Goal: Information Seeking & Learning: Learn about a topic

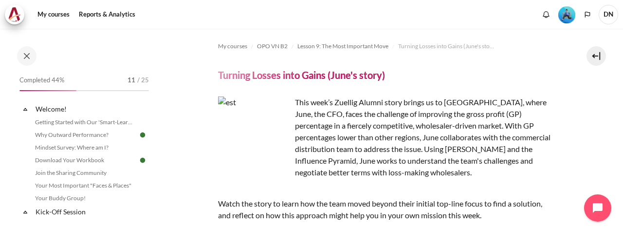
scroll to position [229, 0]
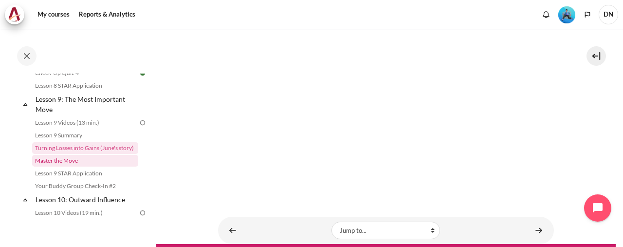
click at [83, 166] on link "Master the Move" at bounding box center [85, 161] width 106 height 12
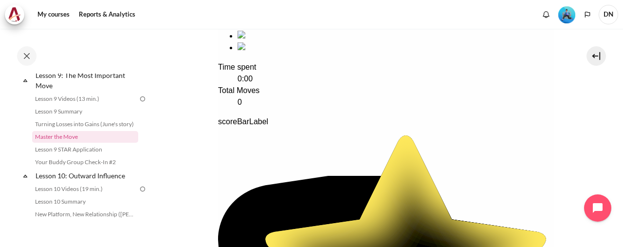
scroll to position [168, 0]
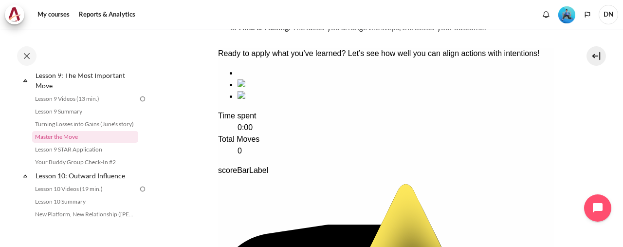
drag, startPoint x: 453, startPoint y: 129, endPoint x: 189, endPoint y: 134, distance: 263.9
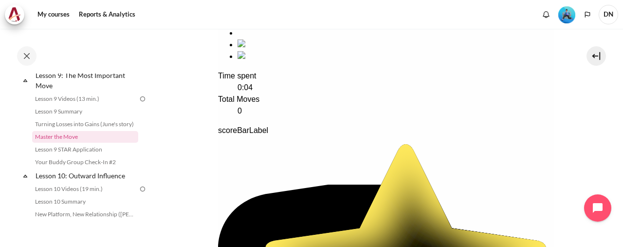
scroll to position [266, 0]
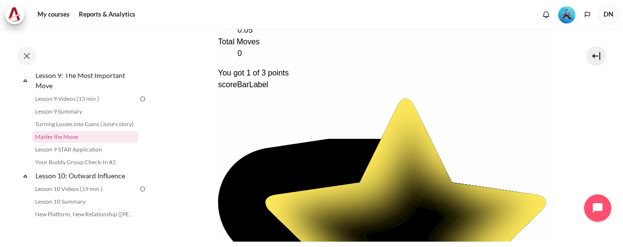
scroll to position [217, 0]
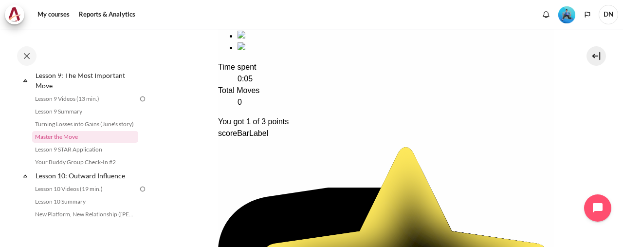
drag, startPoint x: 280, startPoint y: 101, endPoint x: 392, endPoint y: 88, distance: 112.2
click at [350, 54] on ul at bounding box center [386, 35] width 336 height 35
drag, startPoint x: 454, startPoint y: 86, endPoint x: 314, endPoint y: 78, distance: 139.4
click at [231, 54] on ul at bounding box center [386, 35] width 336 height 35
drag, startPoint x: 281, startPoint y: 157, endPoint x: 281, endPoint y: 184, distance: 26.8
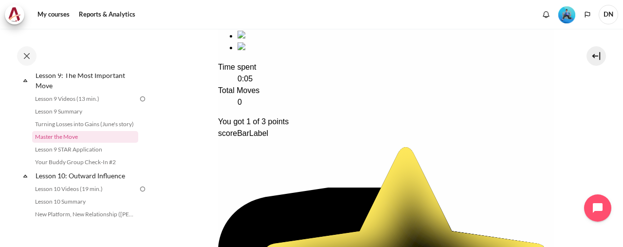
click at [282, 160] on div "Ready to apply what you’ve learned? Let’s see how well you can align actions wi…" at bounding box center [386, 224] width 336 height 451
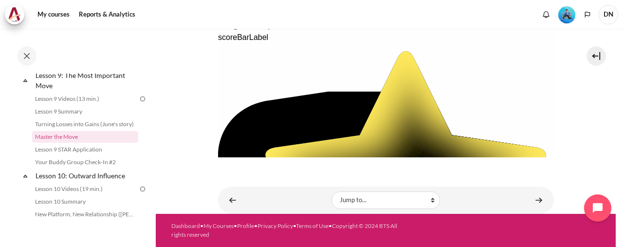
scroll to position [244, 0]
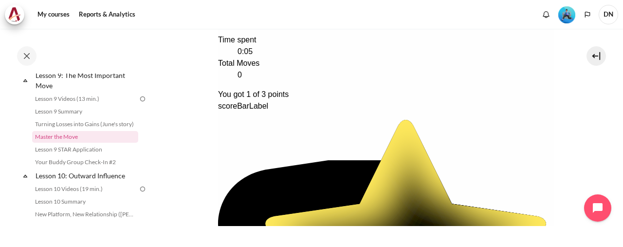
drag, startPoint x: 451, startPoint y: 86, endPoint x: 202, endPoint y: 70, distance: 249.7
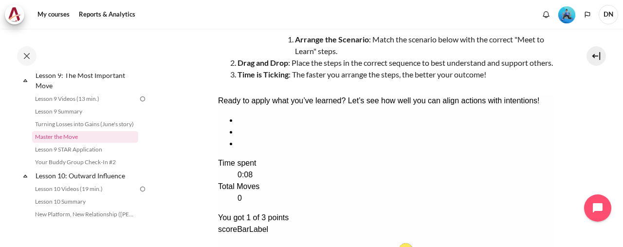
scroll to position [143, 0]
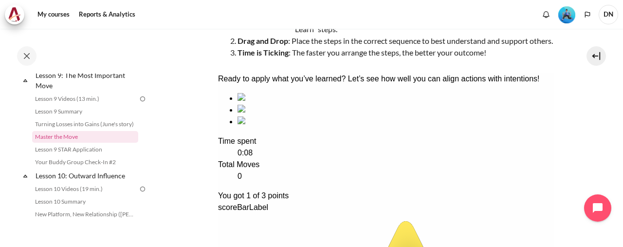
click at [448, 128] on div "sequencing item" at bounding box center [395, 122] width 316 height 12
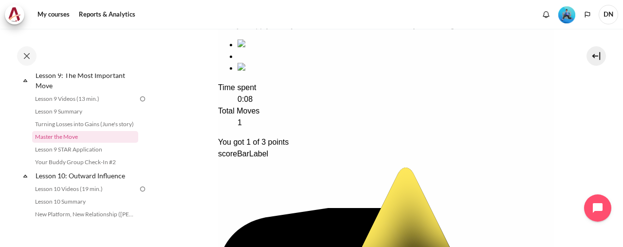
scroll to position [240, 0]
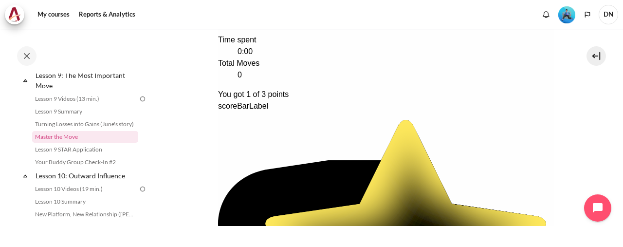
scroll to position [196, 0]
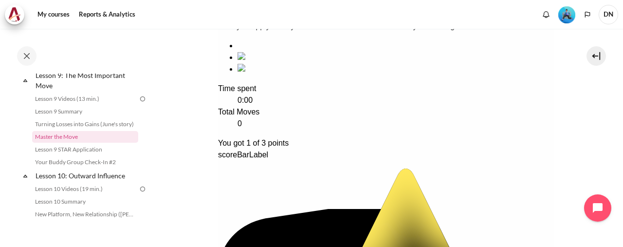
drag, startPoint x: 382, startPoint y: 121, endPoint x: 243, endPoint y: 125, distance: 138.3
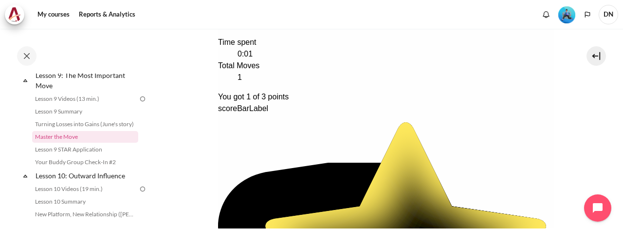
scroll to position [293, 0]
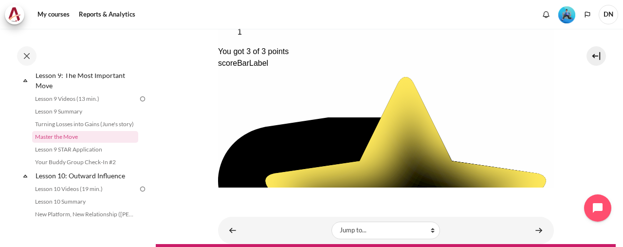
scroll to position [329, 0]
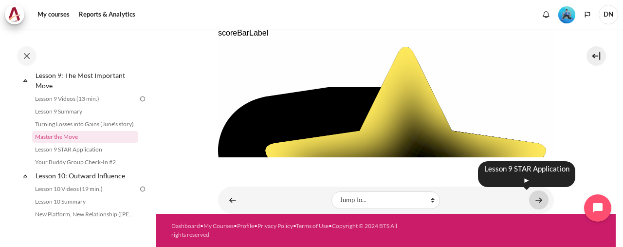
click at [536, 196] on link "Content" at bounding box center [538, 199] width 19 height 19
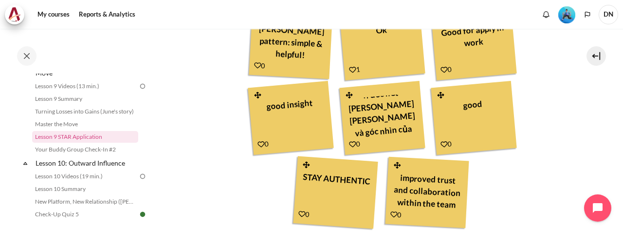
scroll to position [428, 0]
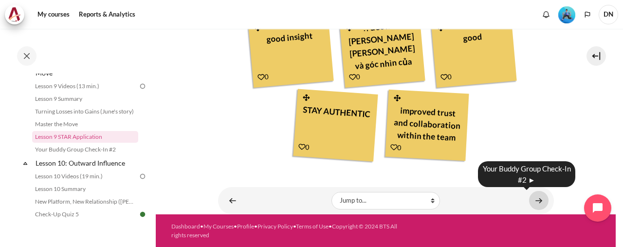
click at [533, 197] on link "Content" at bounding box center [538, 200] width 19 height 19
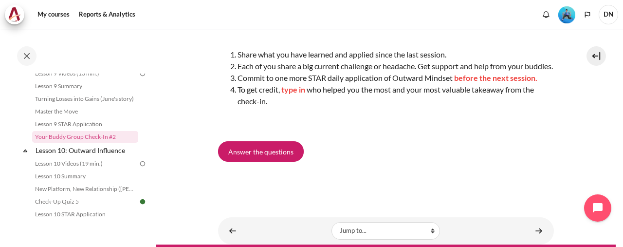
scroll to position [206, 0]
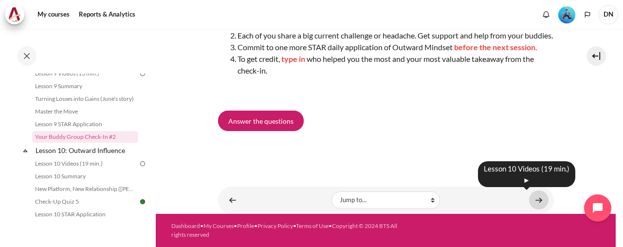
click at [531, 198] on link "Content" at bounding box center [538, 199] width 19 height 19
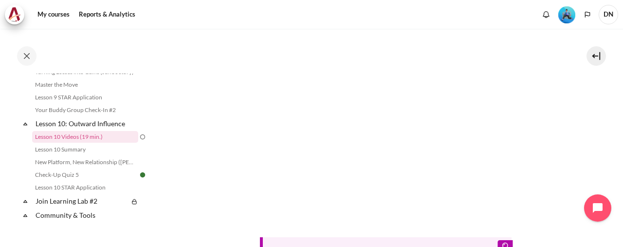
scroll to position [292, 0]
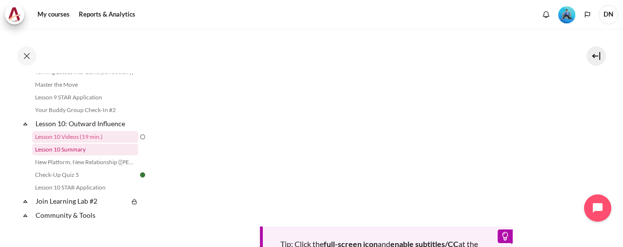
click at [77, 155] on link "Lesson 10 Summary" at bounding box center [85, 150] width 106 height 12
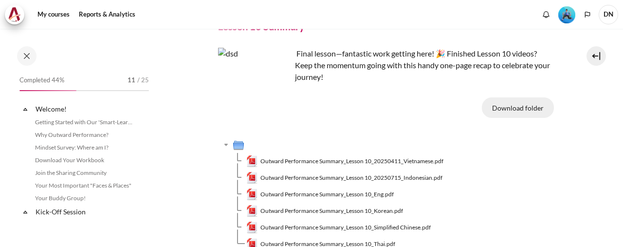
scroll to position [894, 0]
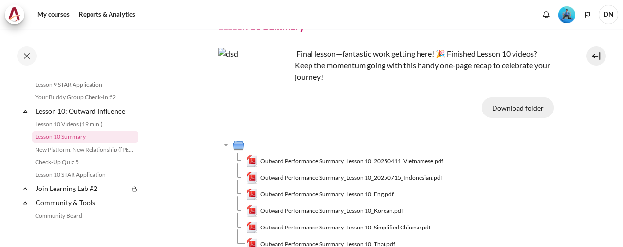
click at [501, 110] on button "Download folder" at bounding box center [518, 107] width 72 height 20
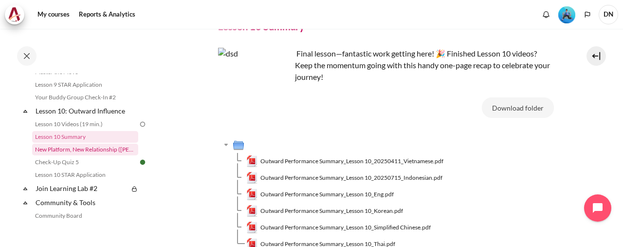
click at [79, 155] on link "New Platform, New Relationship ([PERSON_NAME]'s Story)" at bounding box center [85, 150] width 106 height 12
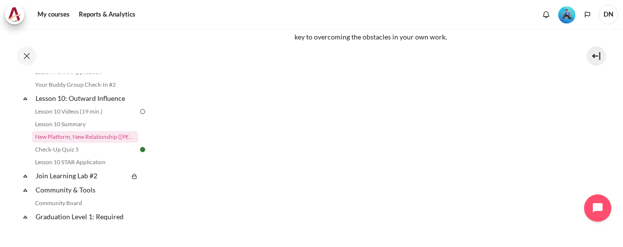
scroll to position [192, 0]
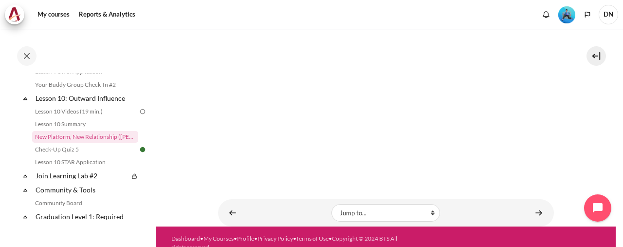
click at [407, 189] on div "My courses OPO VN B2 Lesson 10: Outward Influence New Platform, New Relationshi…" at bounding box center [386, 31] width 336 height 389
click at [82, 155] on link "Check-Up Quiz 5" at bounding box center [85, 150] width 106 height 12
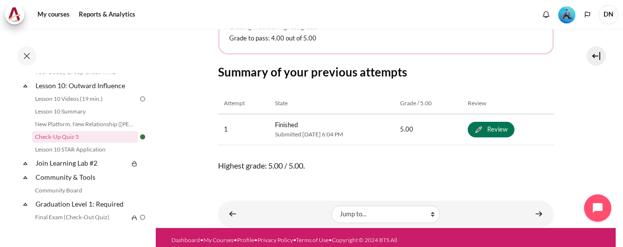
scroll to position [243, 0]
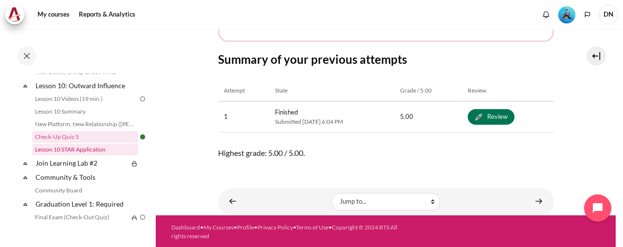
click at [104, 155] on link "Lesson 10 STAR Application" at bounding box center [85, 150] width 106 height 12
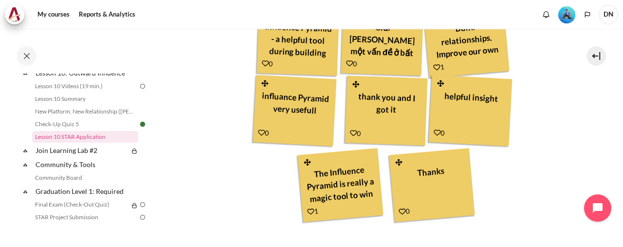
scroll to position [425, 0]
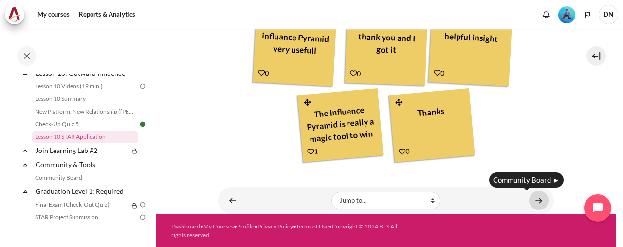
click at [533, 201] on link "Content" at bounding box center [538, 200] width 19 height 19
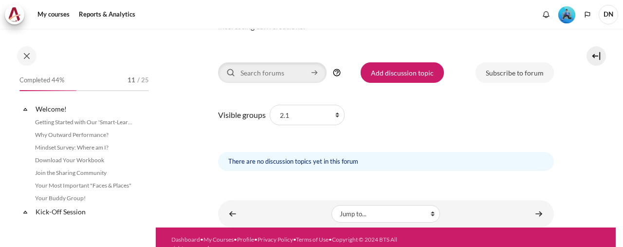
scroll to position [973, 0]
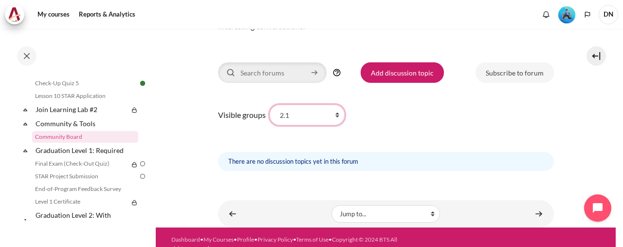
click at [299, 117] on select "All participants 2.1 2.2 2.3 2.4 2.5 2.6 2.7 2.8" at bounding box center [307, 115] width 75 height 20
click at [424, 127] on div "Visible groups All participants 2.1 2.2 2.3 2.4 2.5 2.6 2.7 2.8 Subject Message…" at bounding box center [386, 136] width 336 height 70
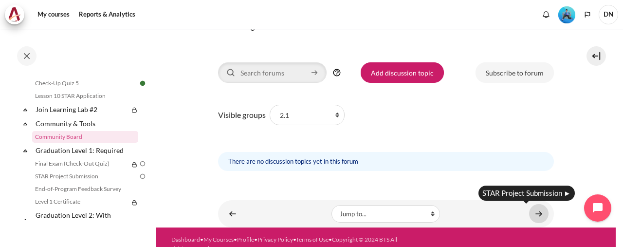
click at [529, 212] on link "Content" at bounding box center [538, 213] width 19 height 19
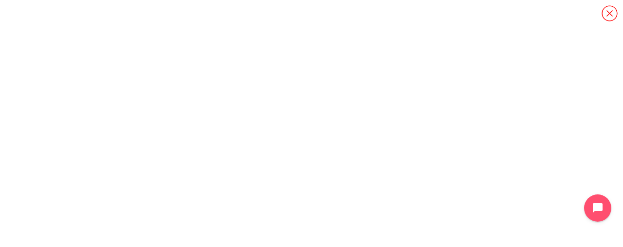
scroll to position [108, 0]
